Goal: Information Seeking & Learning: Learn about a topic

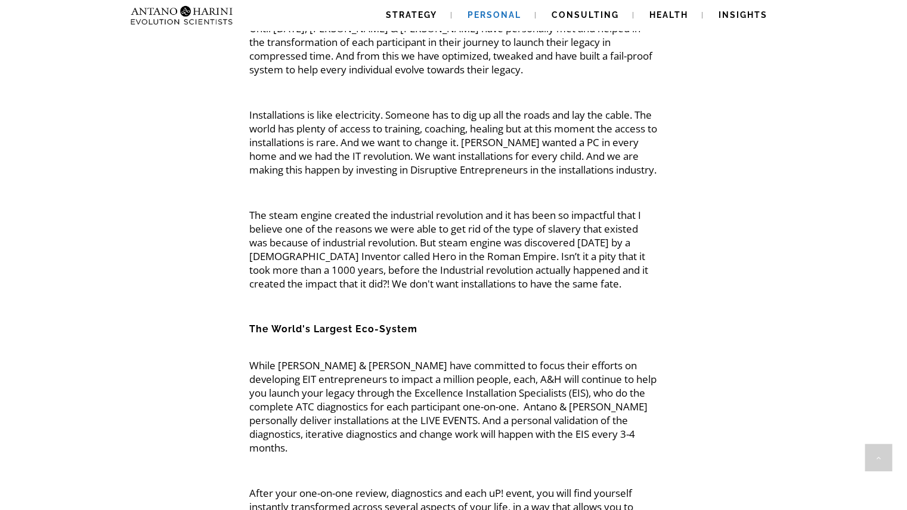
scroll to position [2068, 0]
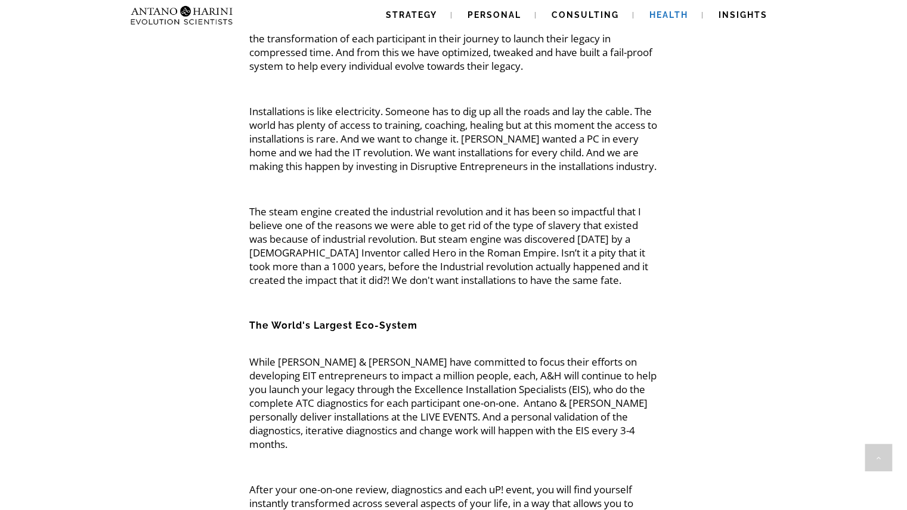
click at [697, 14] on link "Health" at bounding box center [668, 15] width 67 height 30
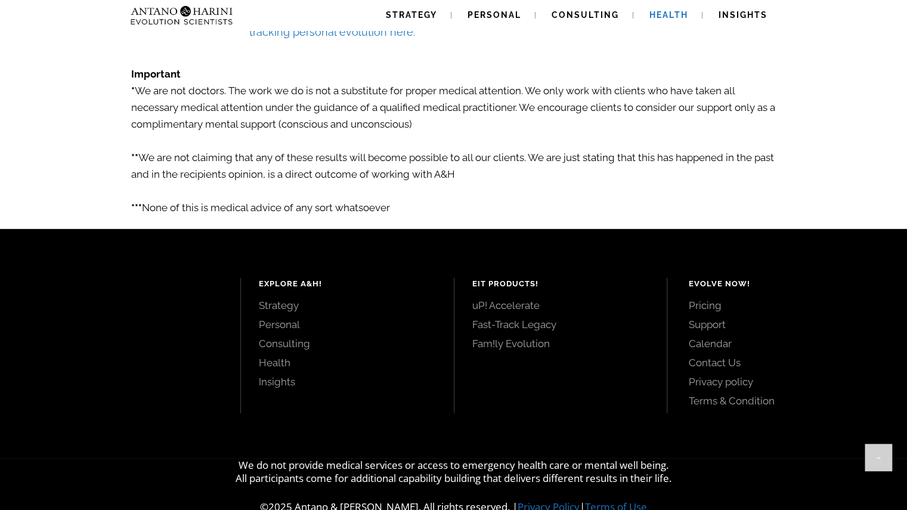
scroll to position [2083, 0]
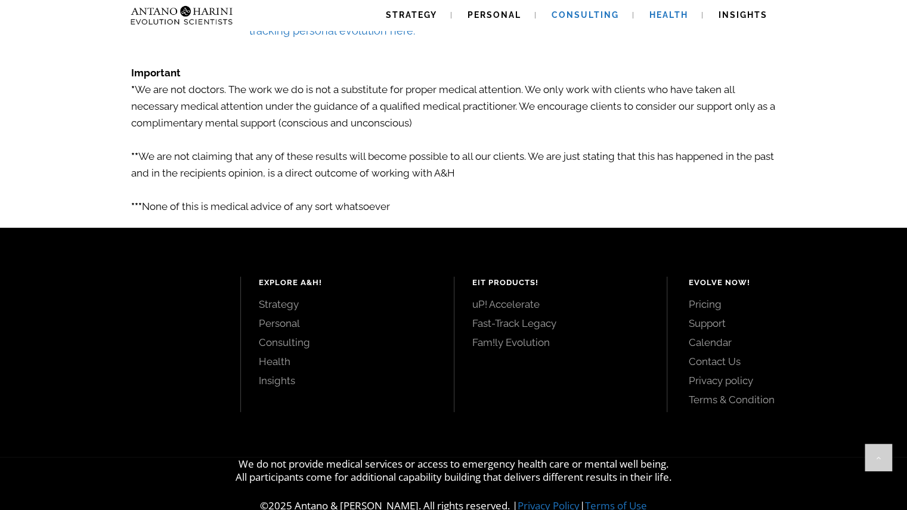
click at [568, 14] on span "Consulting" at bounding box center [584, 15] width 67 height 10
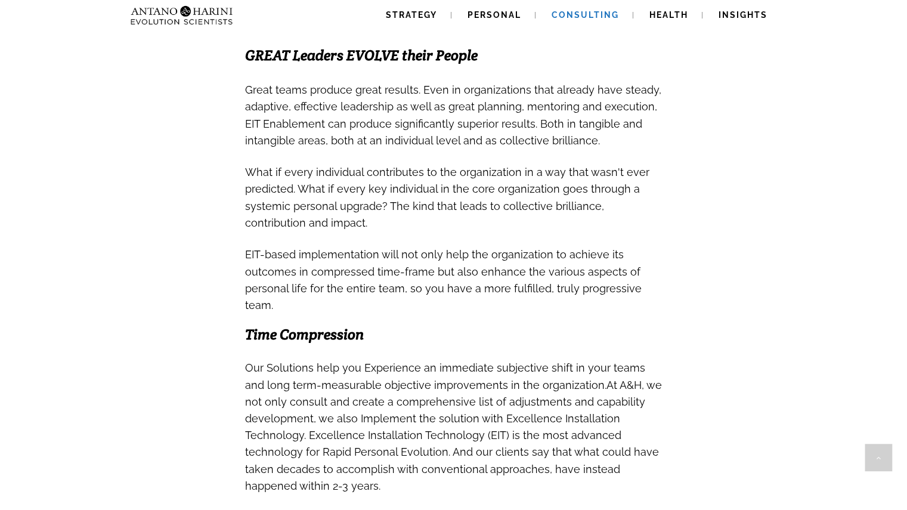
scroll to position [853, 0]
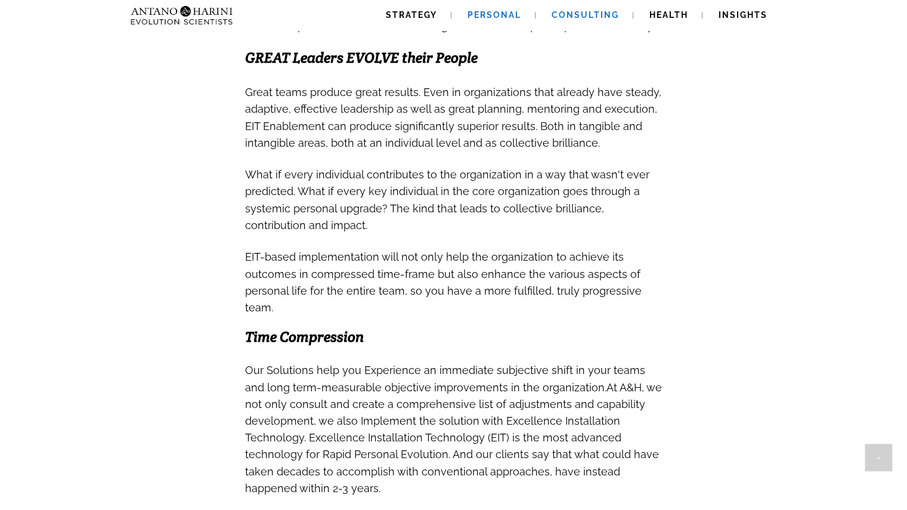
click at [494, 16] on span "Personal" at bounding box center [494, 15] width 54 height 10
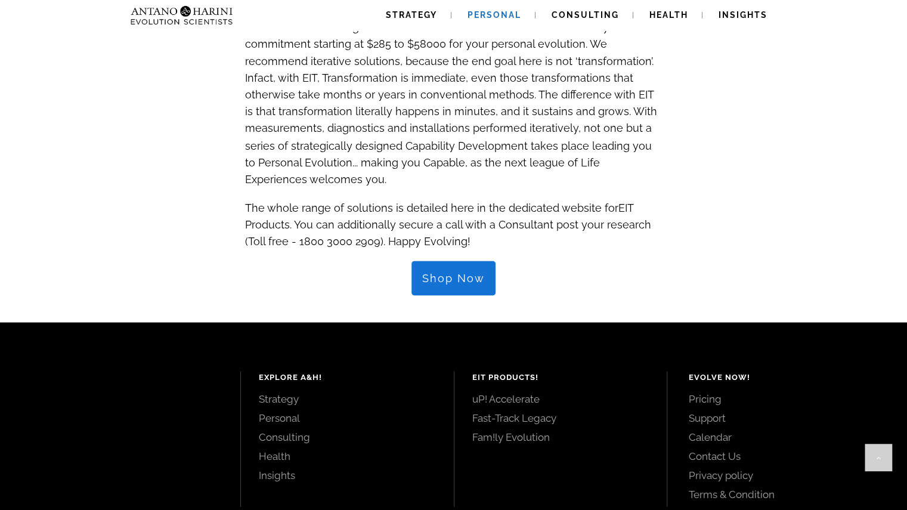
scroll to position [1315, 0]
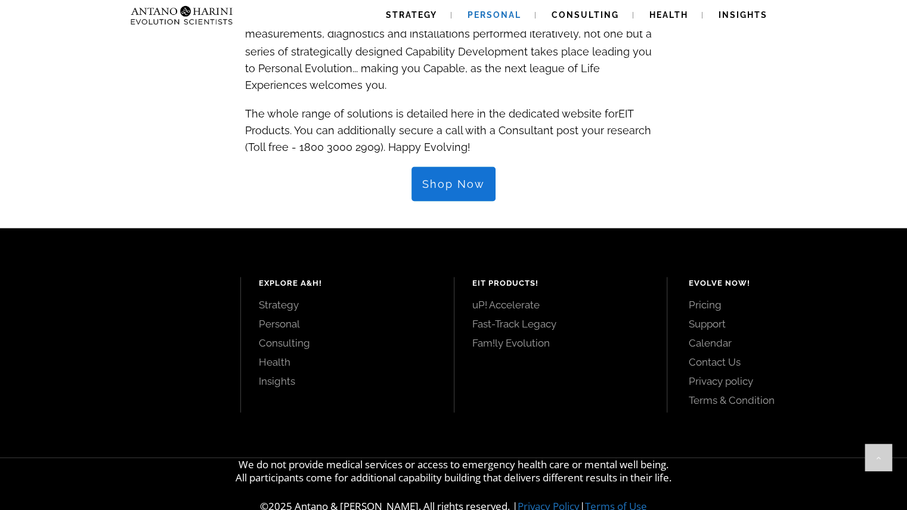
click at [708, 297] on link "Pricing" at bounding box center [784, 303] width 192 height 13
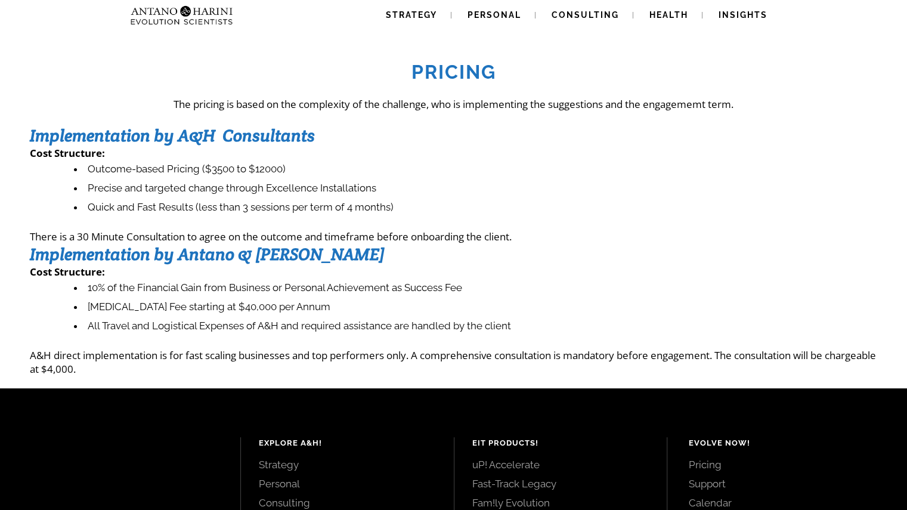
click at [263, 175] on li "Outcome-based Pricing ($3500 to $12000)" at bounding box center [475, 169] width 803 height 19
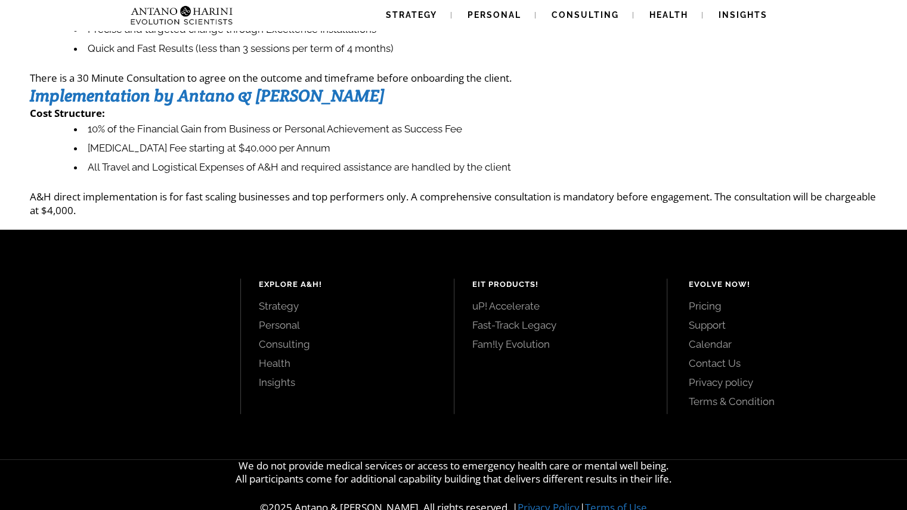
scroll to position [160, 0]
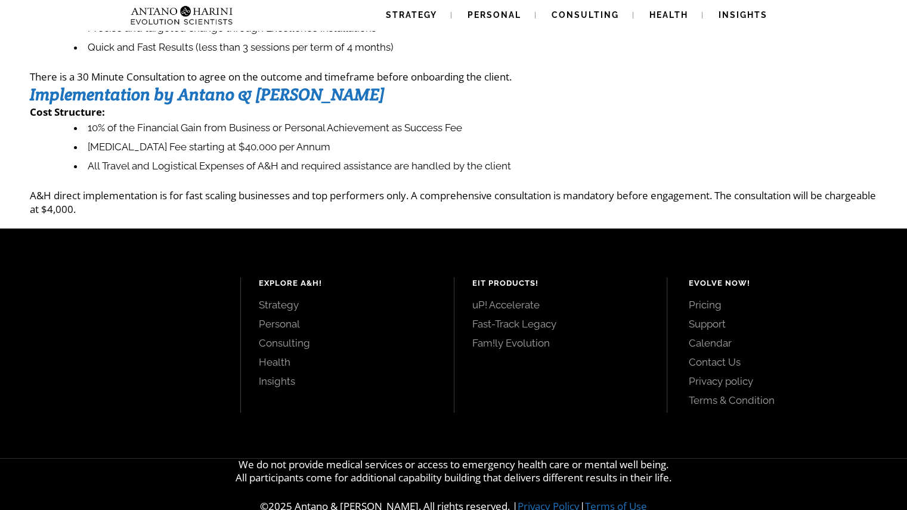
click at [293, 378] on link "Insights" at bounding box center [347, 380] width 177 height 13
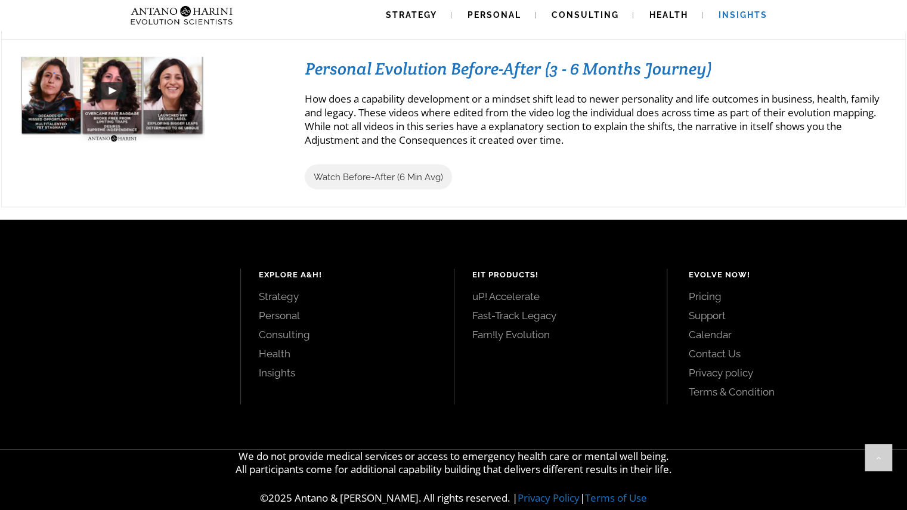
scroll to position [1395, 0]
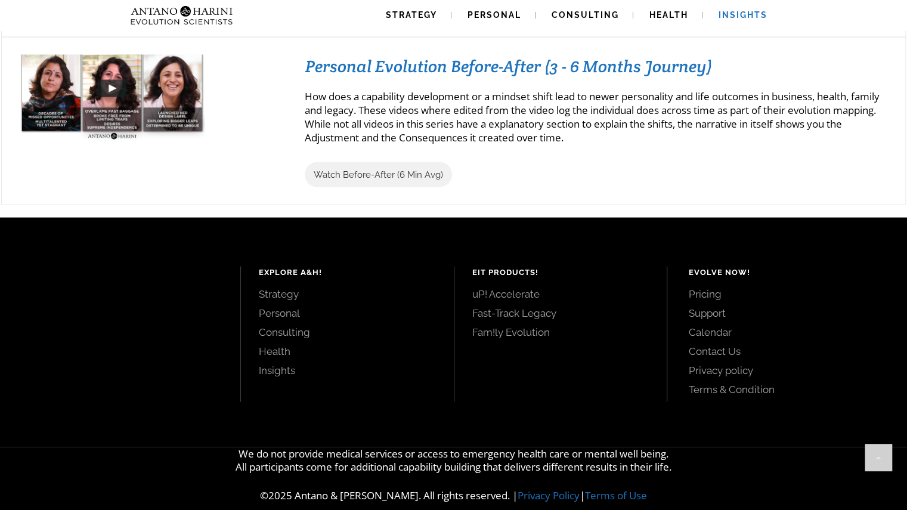
click at [503, 329] on link "Fam!ly Evolution" at bounding box center [560, 331] width 177 height 13
